Goal: Navigation & Orientation: Find specific page/section

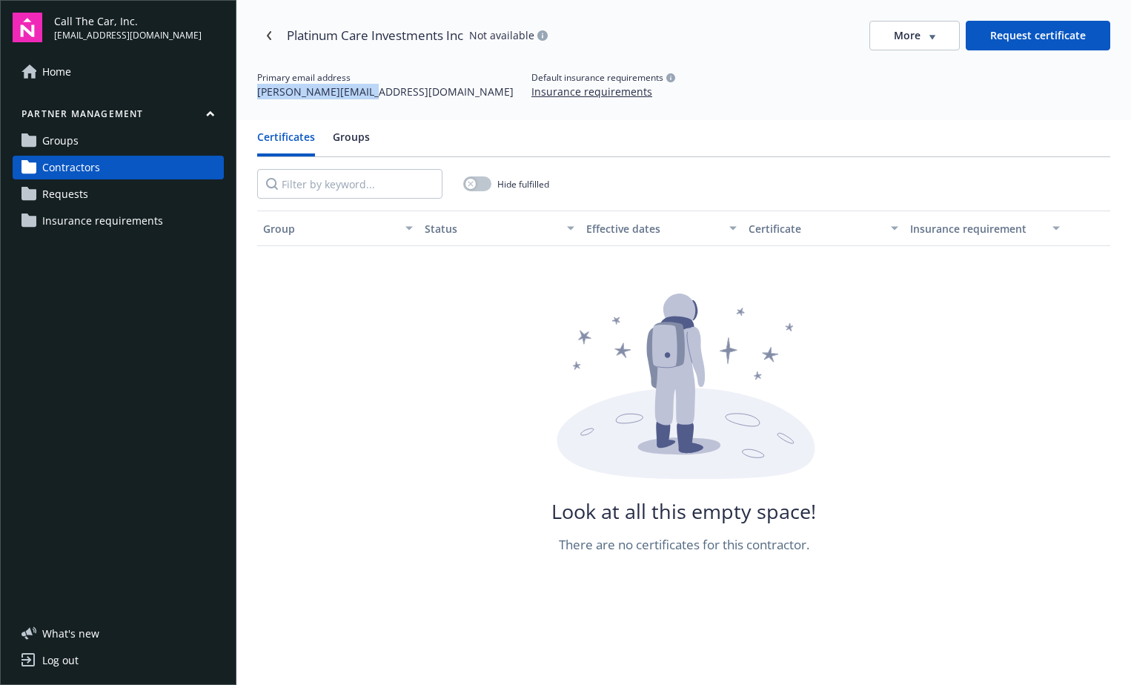
click at [53, 141] on span "Groups" at bounding box center [60, 141] width 36 height 24
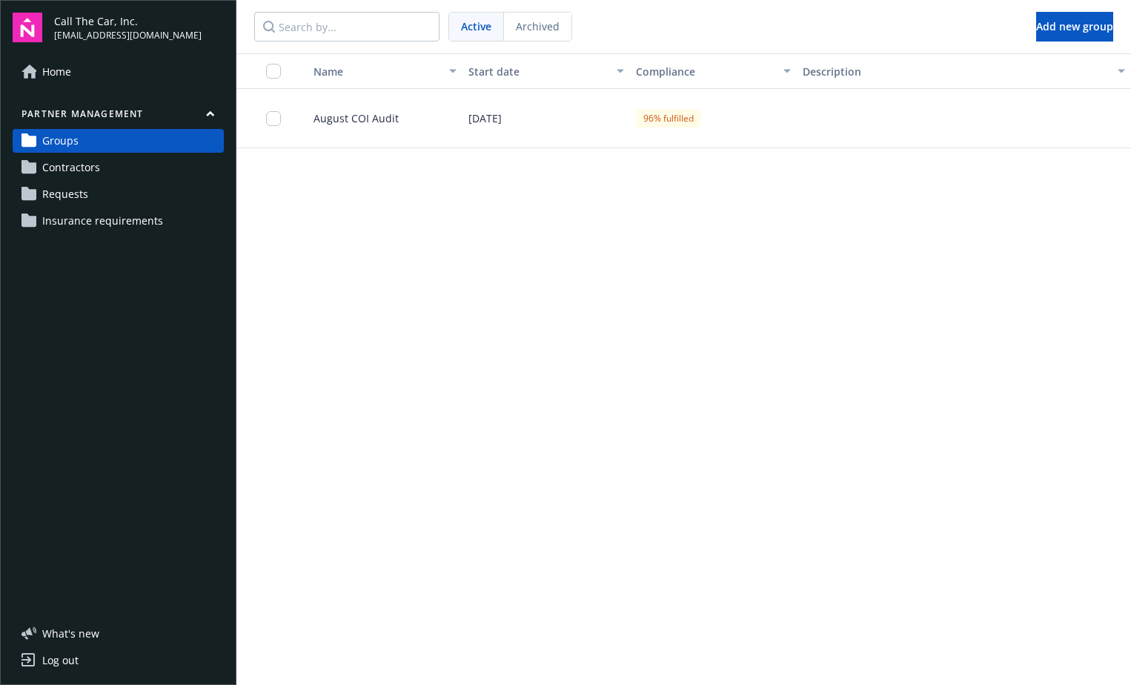
click at [67, 166] on span "Contractors" at bounding box center [71, 168] width 58 height 24
